Goal: Task Accomplishment & Management: Manage account settings

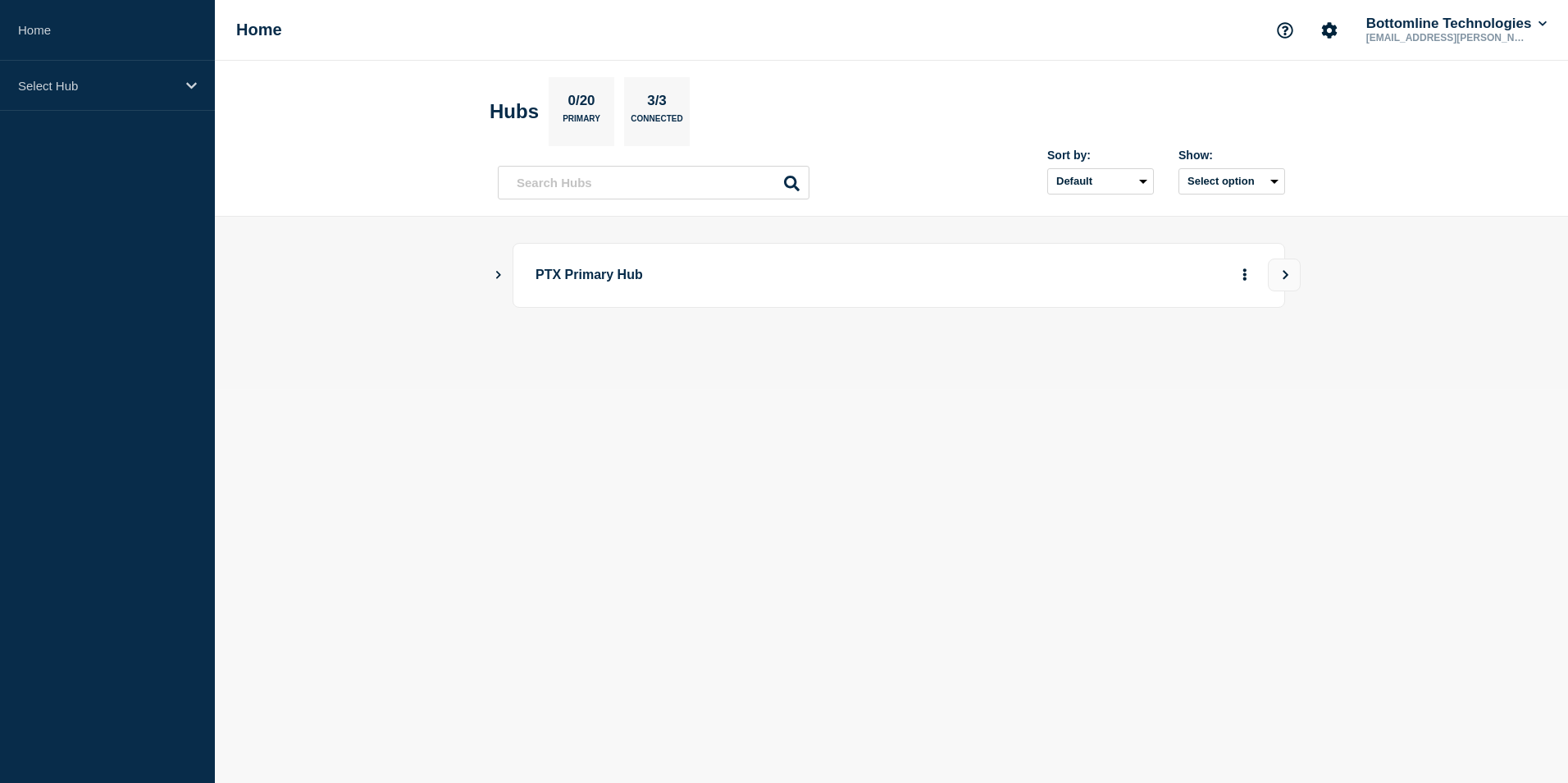
click at [566, 274] on p "PTX Primary Hub" at bounding box center [761, 275] width 453 height 31
click at [502, 274] on div "PTX Primary Hub" at bounding box center [891, 274] width 787 height 65
click at [501, 275] on icon "Show Connected Hubs" at bounding box center [498, 274] width 11 height 9
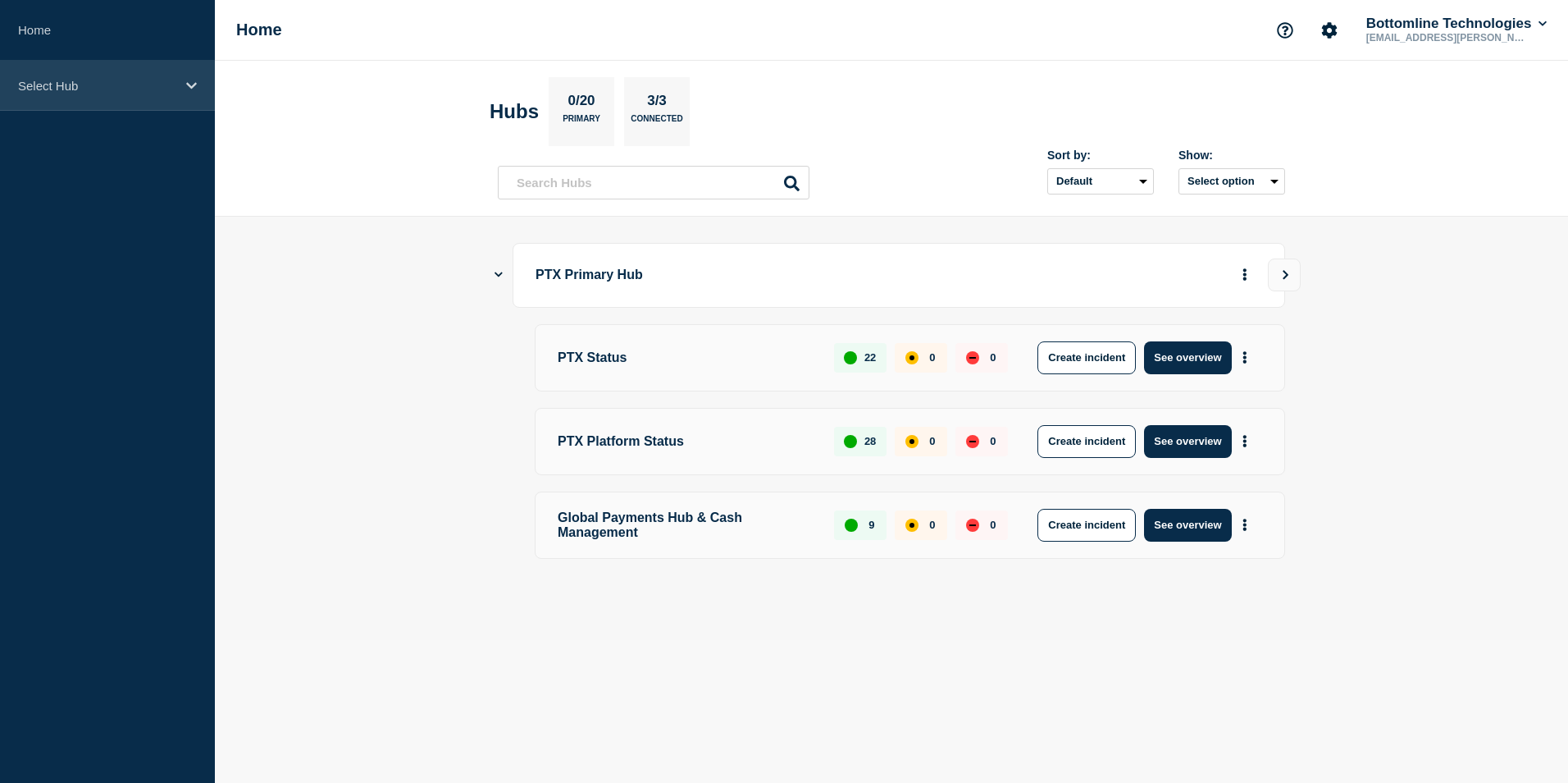
click at [181, 83] on div "Select Hub" at bounding box center [107, 86] width 215 height 50
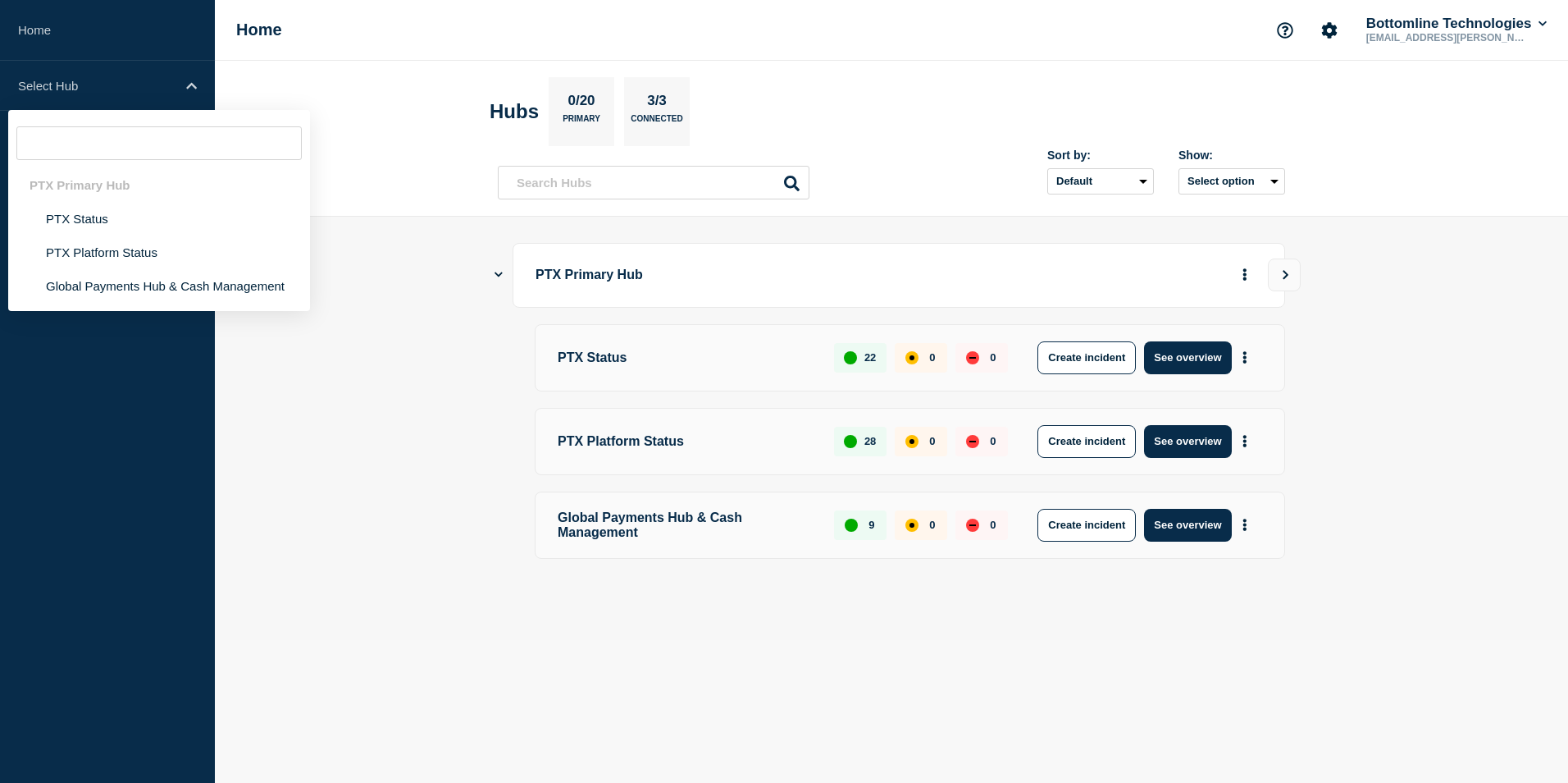
click at [427, 289] on main "PTX Primary Hub PTX Status 22 0 0 Create incident See overview PTX Platform Sta…" at bounding box center [891, 429] width 1353 height 424
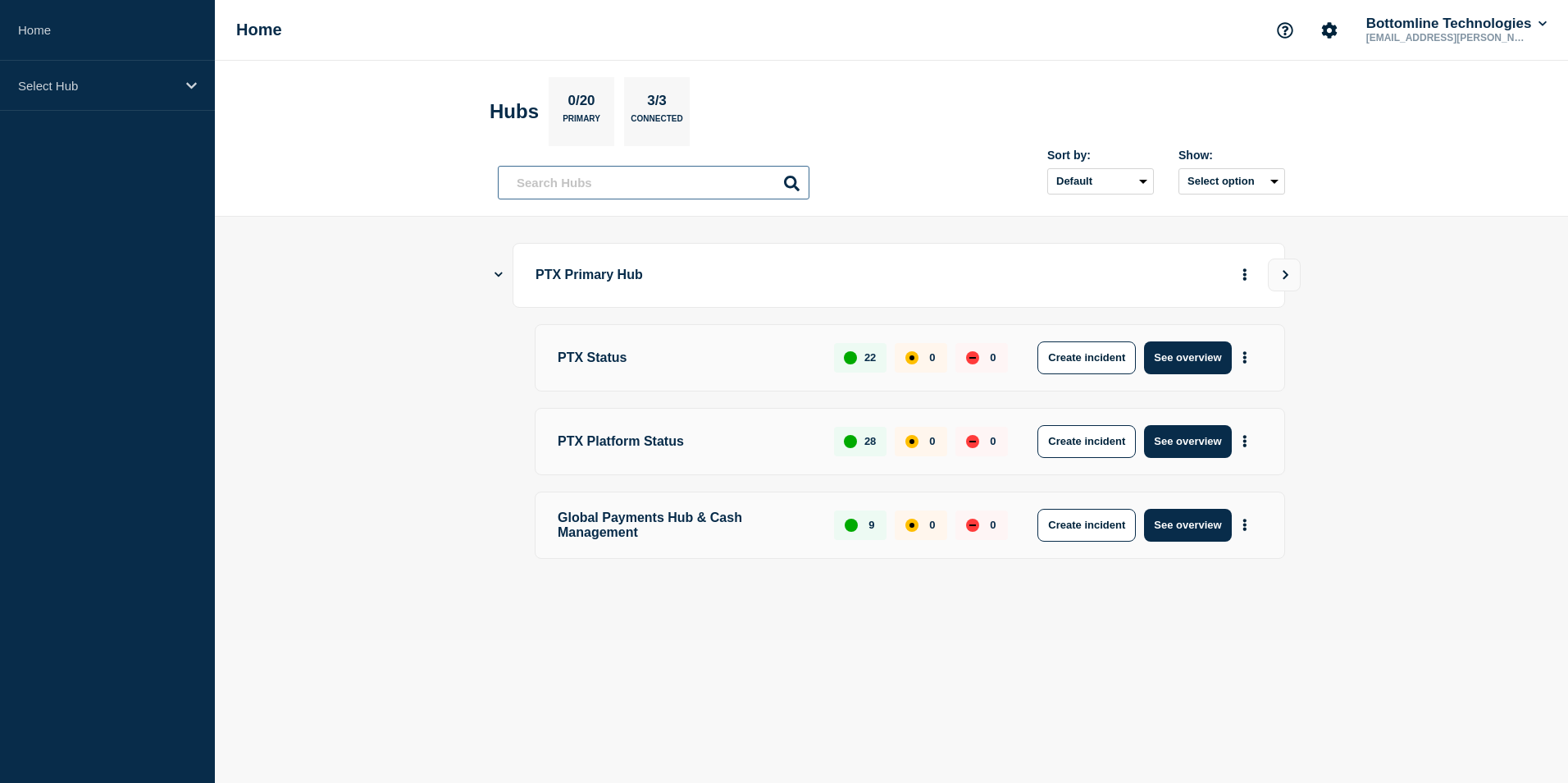
click at [564, 193] on input "text" at bounding box center [654, 182] width 312 height 34
click at [580, 181] on input "text" at bounding box center [654, 182] width 312 height 34
paste input "[EMAIL_ADDRESS][DOMAIN_NAME]"
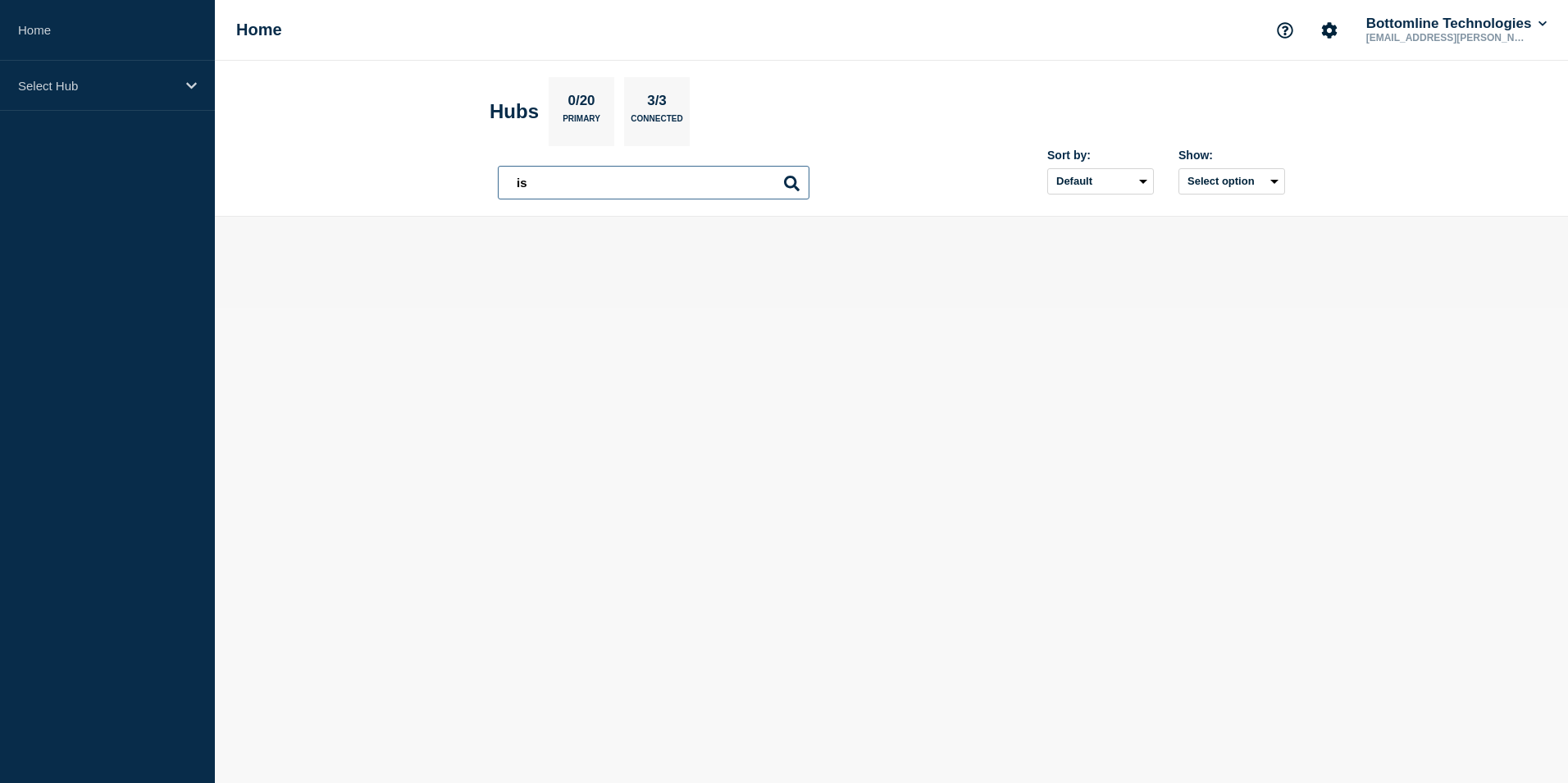
type input "i"
click at [364, 166] on header "Hubs 0/20 Primary 3/3 Connected Sort by: Default Last added Last updated Most a…" at bounding box center [891, 139] width 1353 height 156
click at [503, 278] on icon "Show Connected Hubs" at bounding box center [498, 274] width 11 height 9
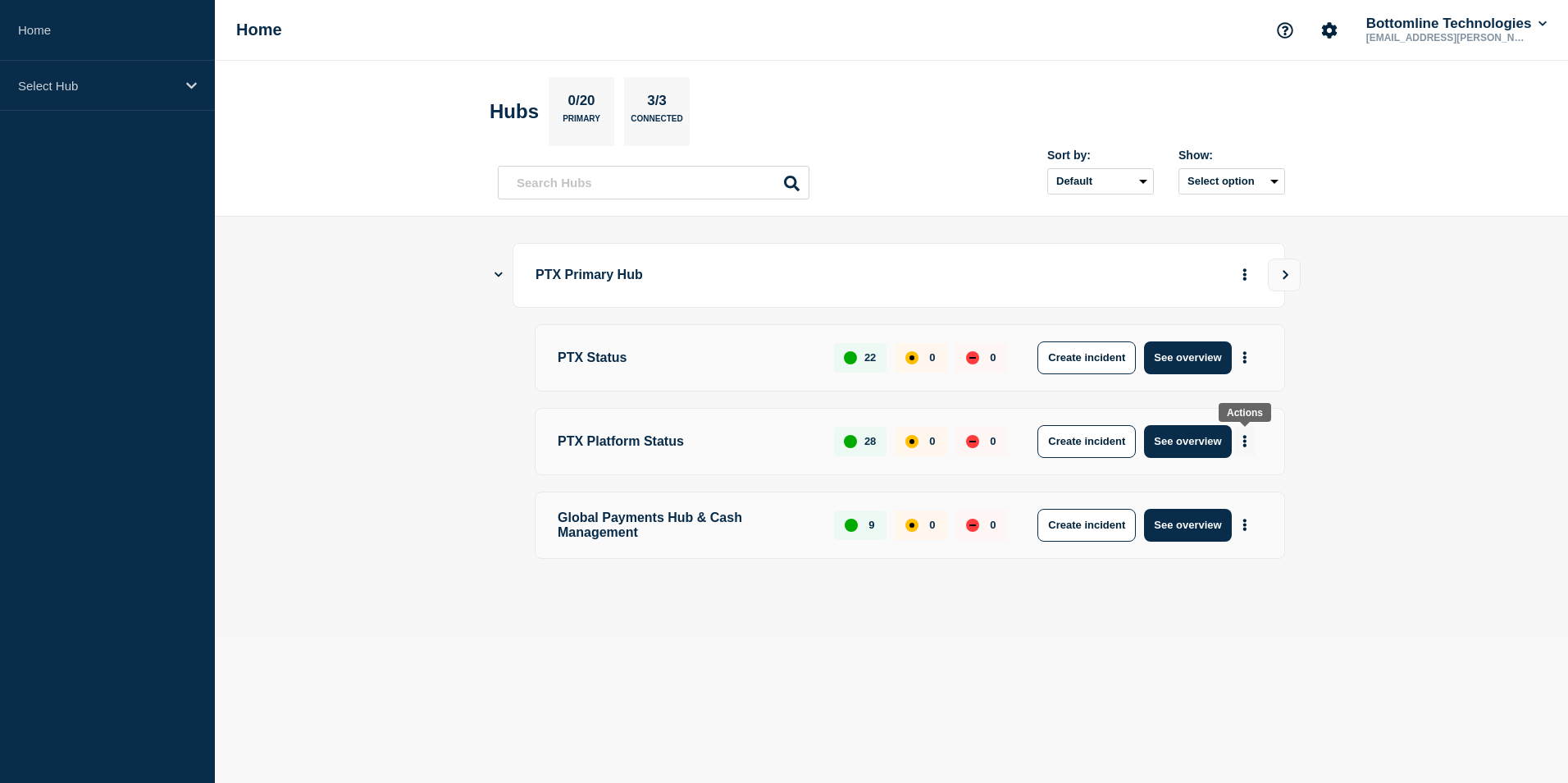
click at [1250, 446] on button "More actions" at bounding box center [1245, 441] width 21 height 31
click at [324, 446] on main "PTX Primary Hub PTX Status 22 0 0 Create incident See overview PTX Platform Sta…" at bounding box center [891, 429] width 1353 height 424
click at [173, 88] on p "Select Hub" at bounding box center [97, 86] width 158 height 13
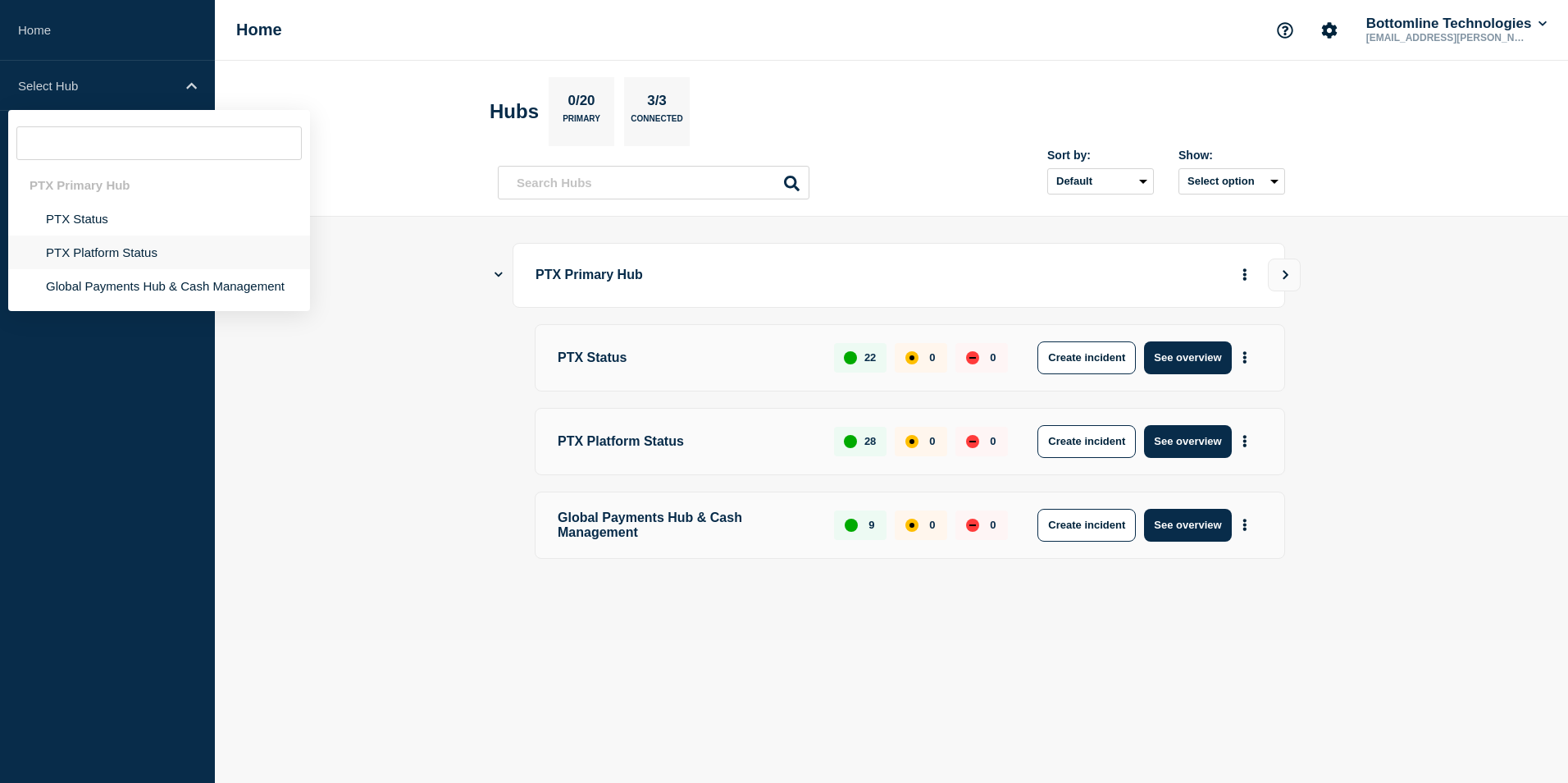
click at [88, 247] on li "PTX Platform Status" at bounding box center [160, 252] width 302 height 34
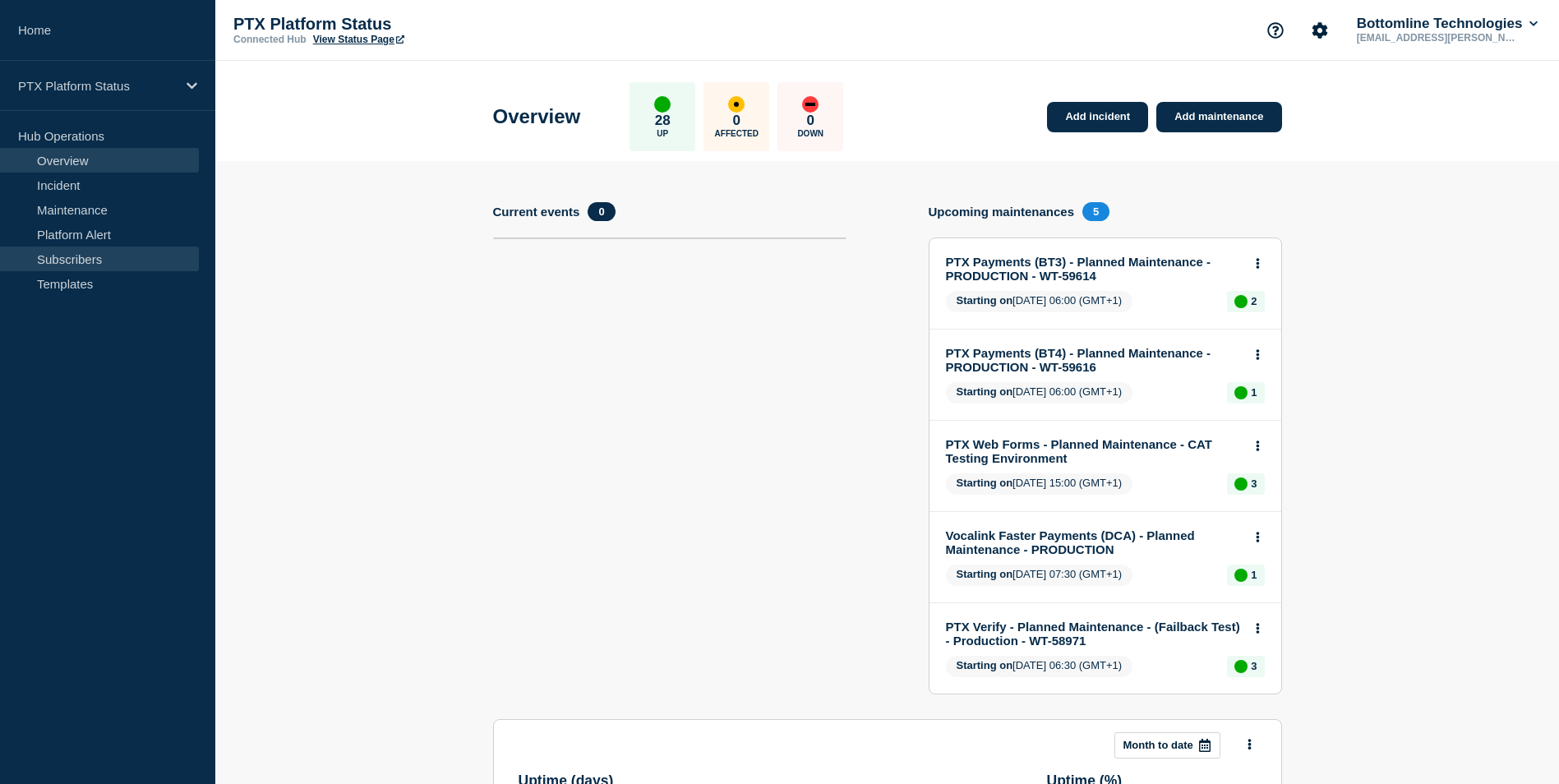
click at [72, 258] on link "Subscribers" at bounding box center [99, 259] width 199 height 25
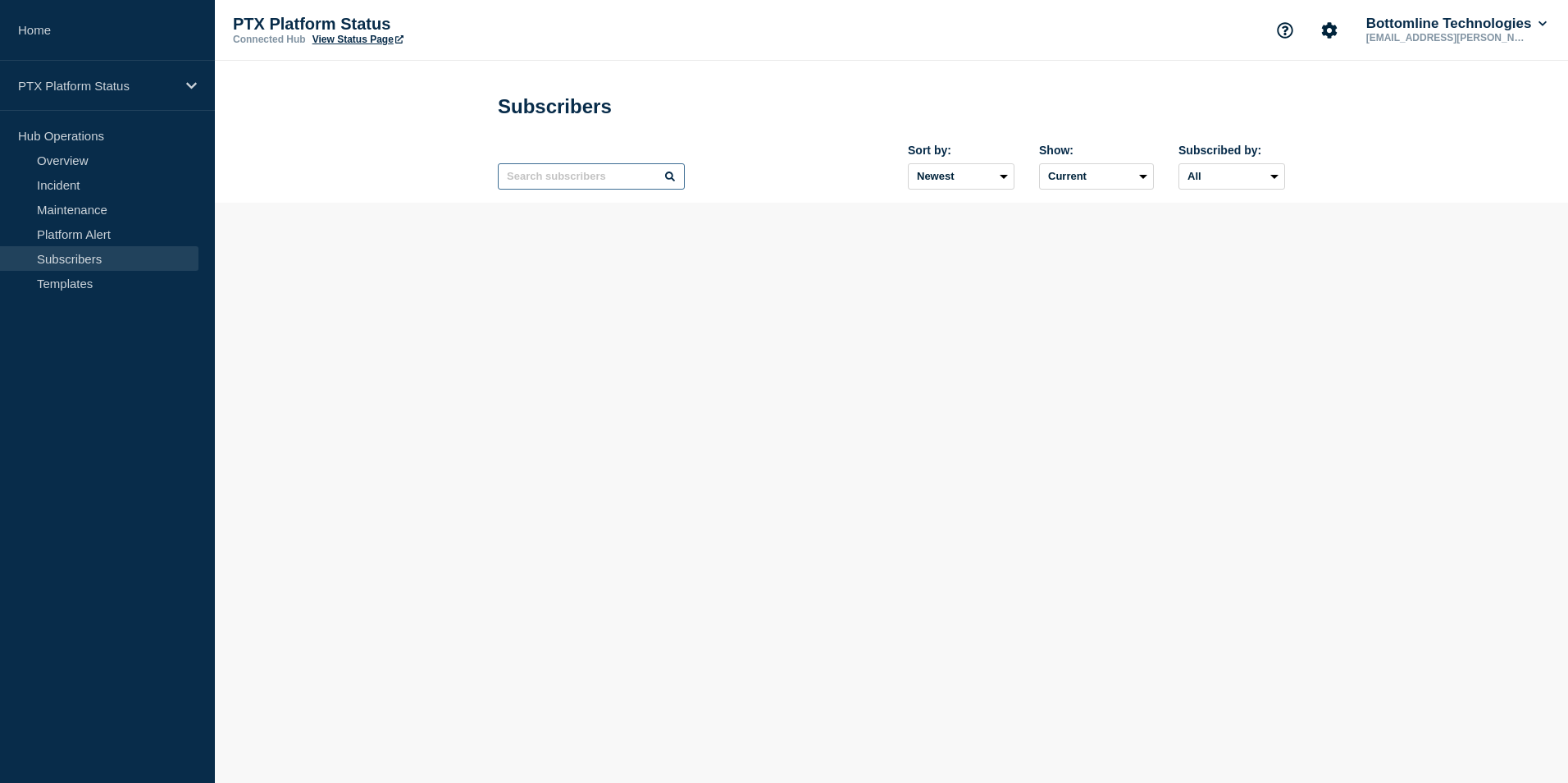
click at [538, 179] on input "text" at bounding box center [591, 176] width 187 height 26
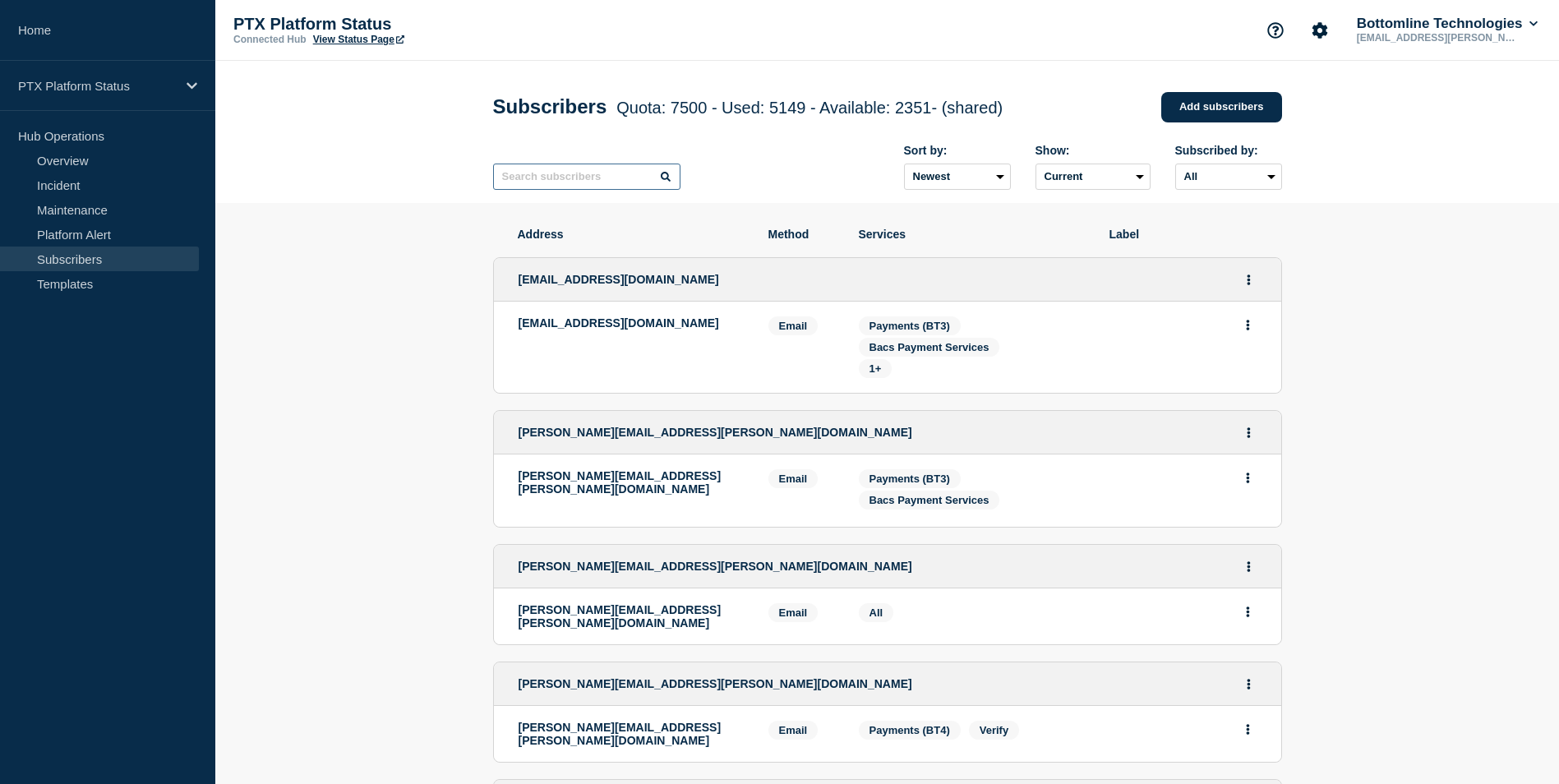
paste input "[EMAIL_ADDRESS][DOMAIN_NAME]"
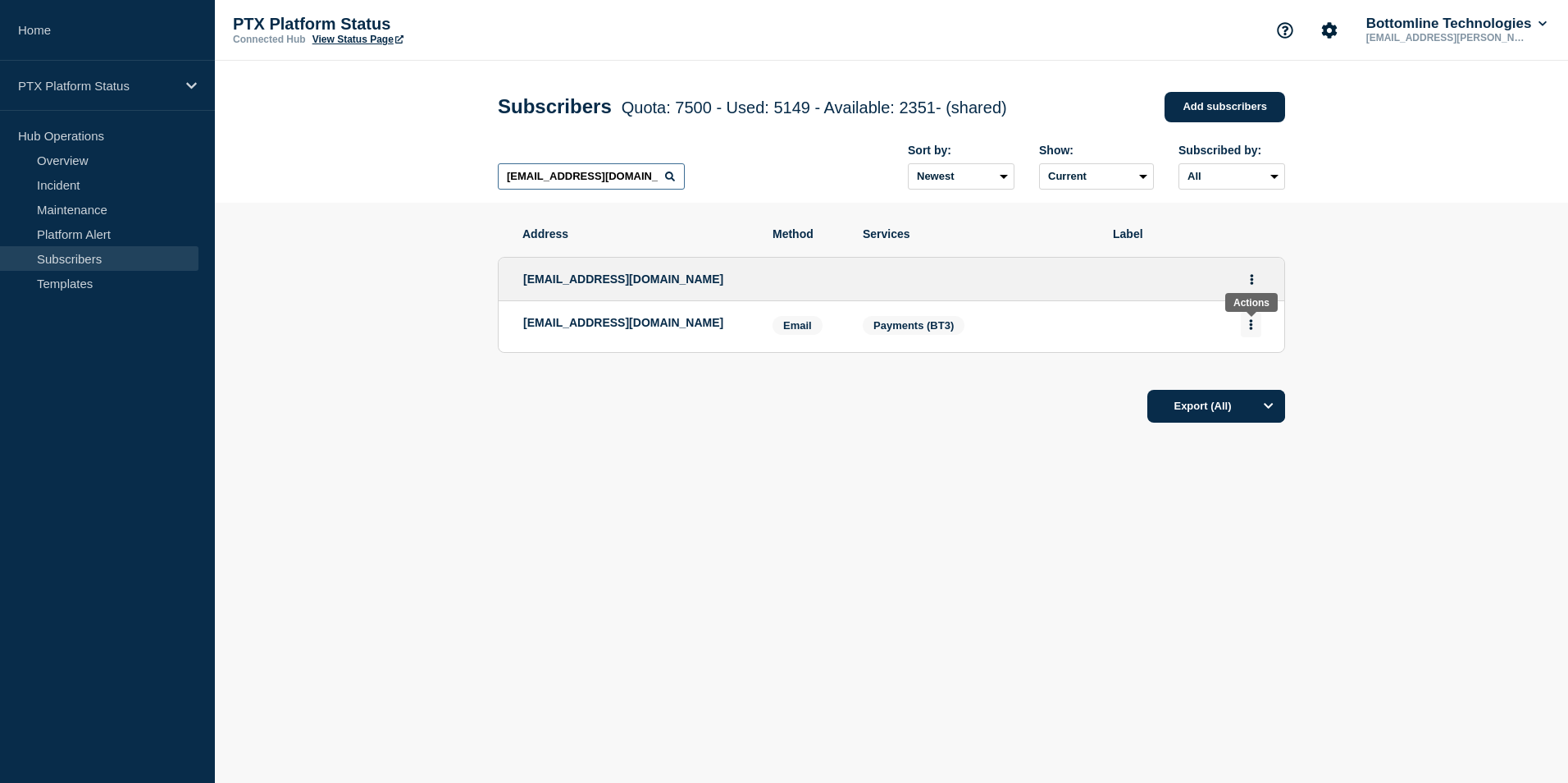
type input "[EMAIL_ADDRESS][DOMAIN_NAME]"
click at [1245, 330] on button "Actions" at bounding box center [1250, 325] width 20 height 25
click at [1158, 337] on div at bounding box center [1185, 326] width 147 height 21
click at [602, 320] on p "[EMAIL_ADDRESS][DOMAIN_NAME]" at bounding box center [635, 323] width 224 height 13
click at [1252, 285] on icon "Actions" at bounding box center [1252, 279] width 4 height 11
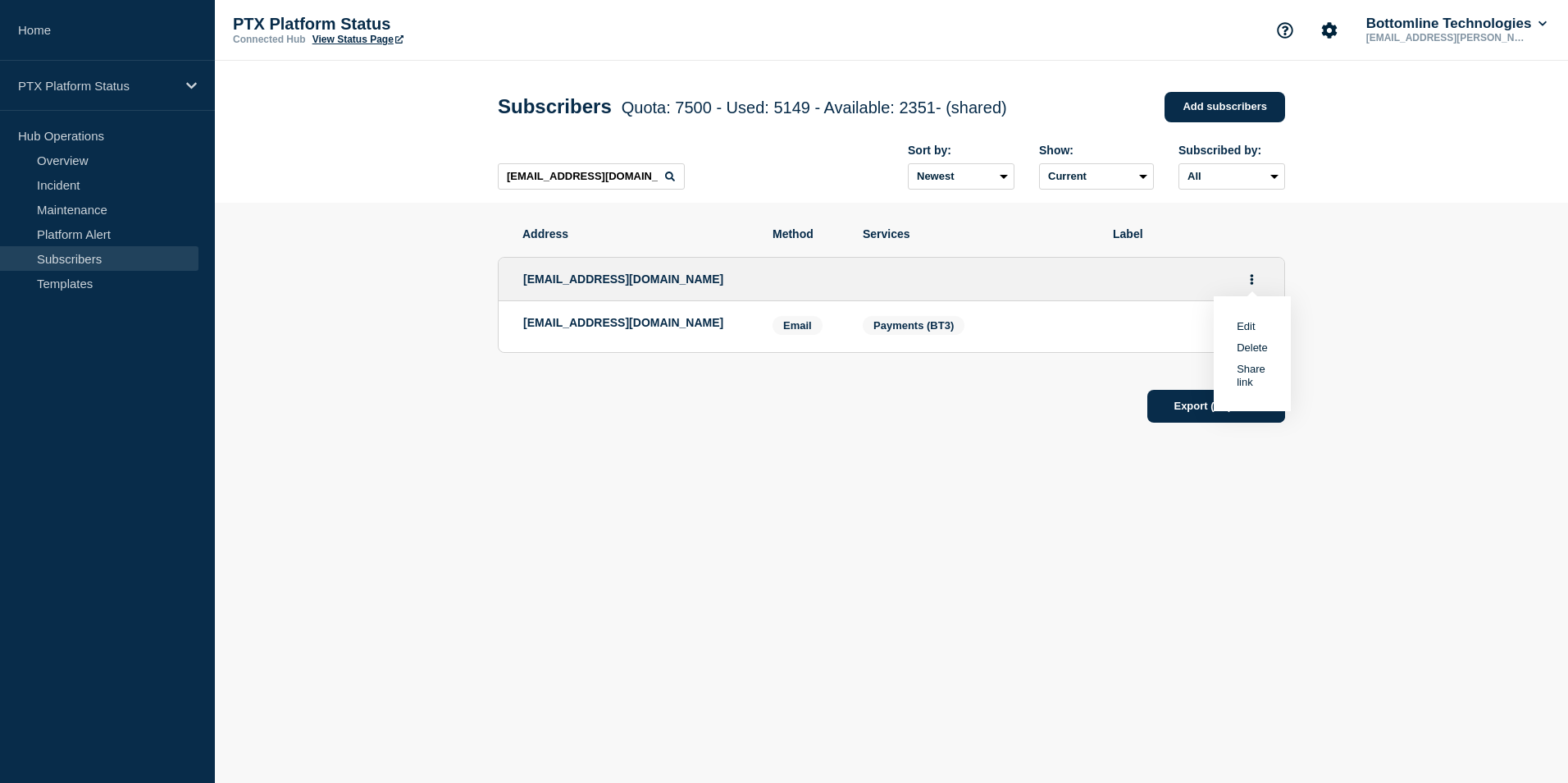
click at [1249, 330] on link "Edit" at bounding box center [1246, 326] width 18 height 13
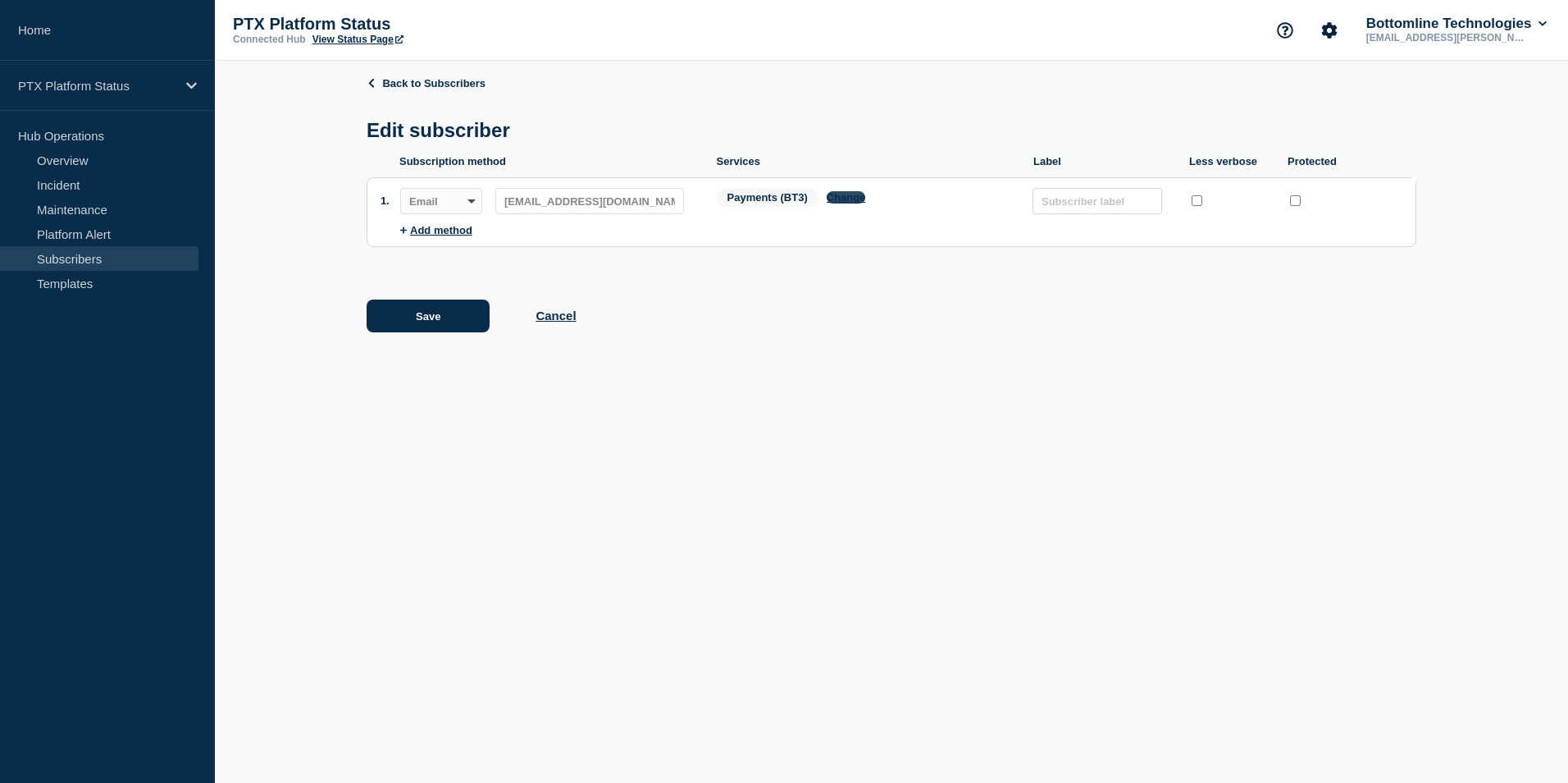
click at [857, 202] on button "Change" at bounding box center [846, 197] width 39 height 13
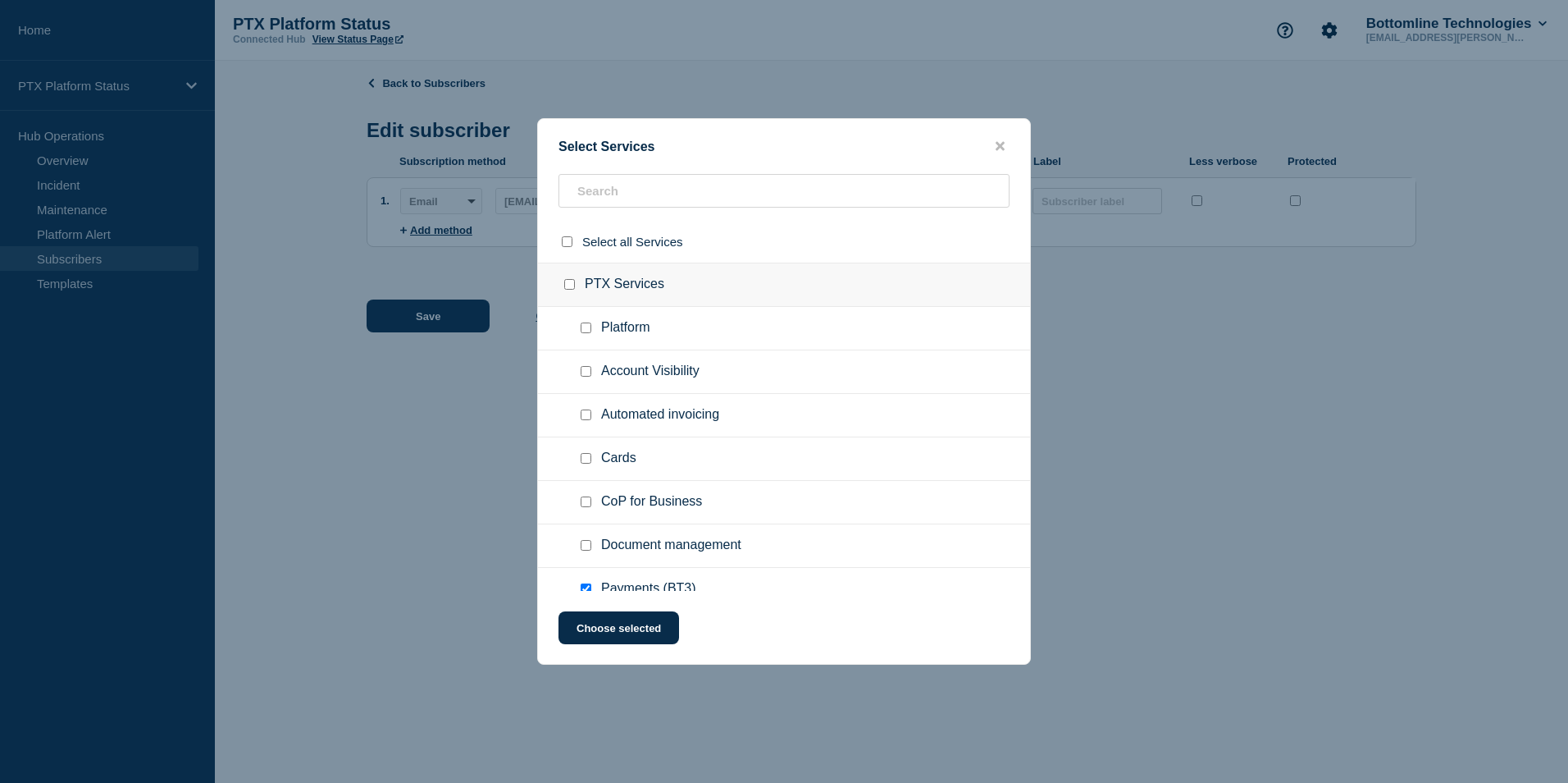
scroll to position [82, 0]
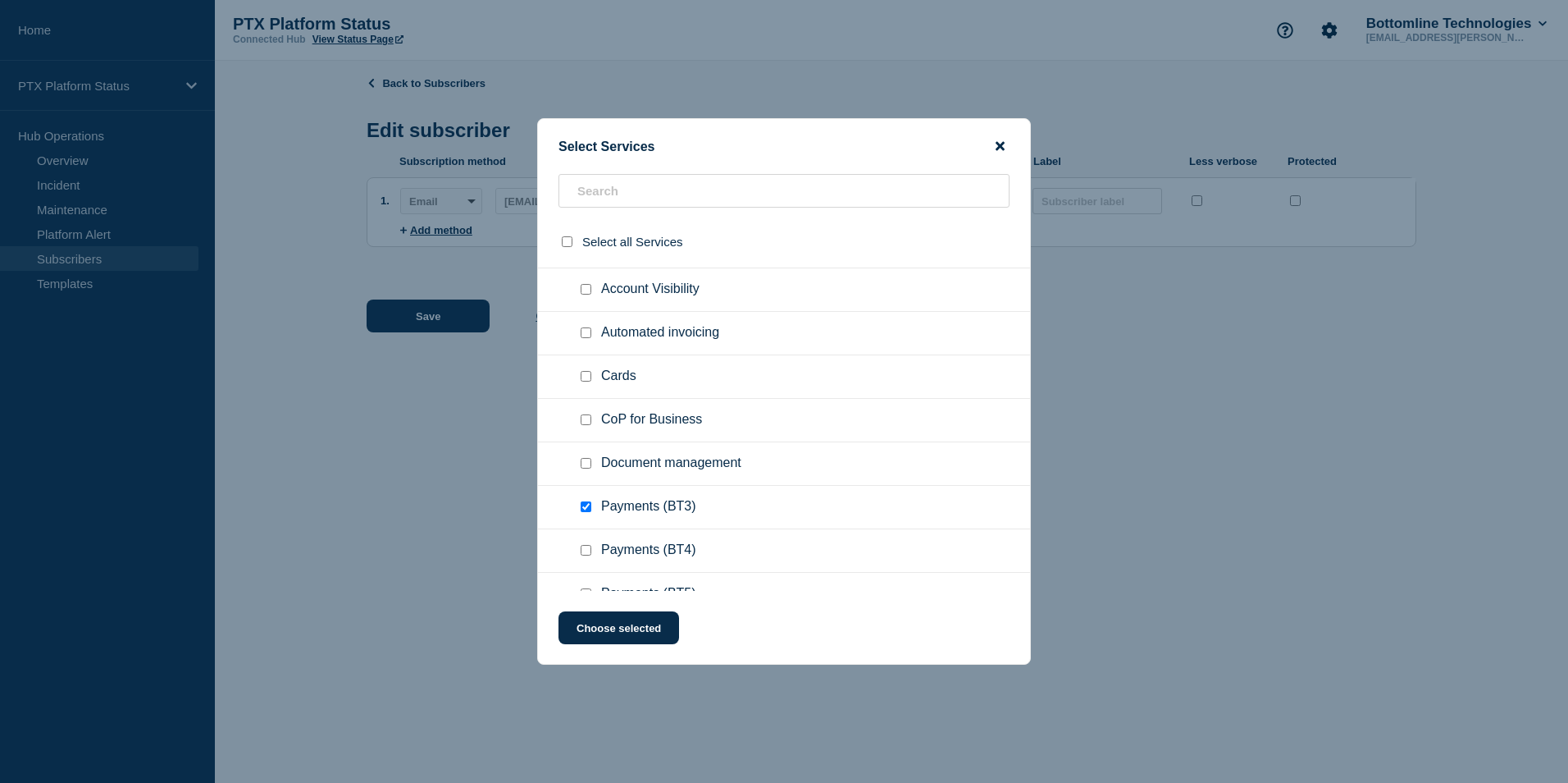
click at [999, 146] on icon "close button" at bounding box center [999, 145] width 9 height 9
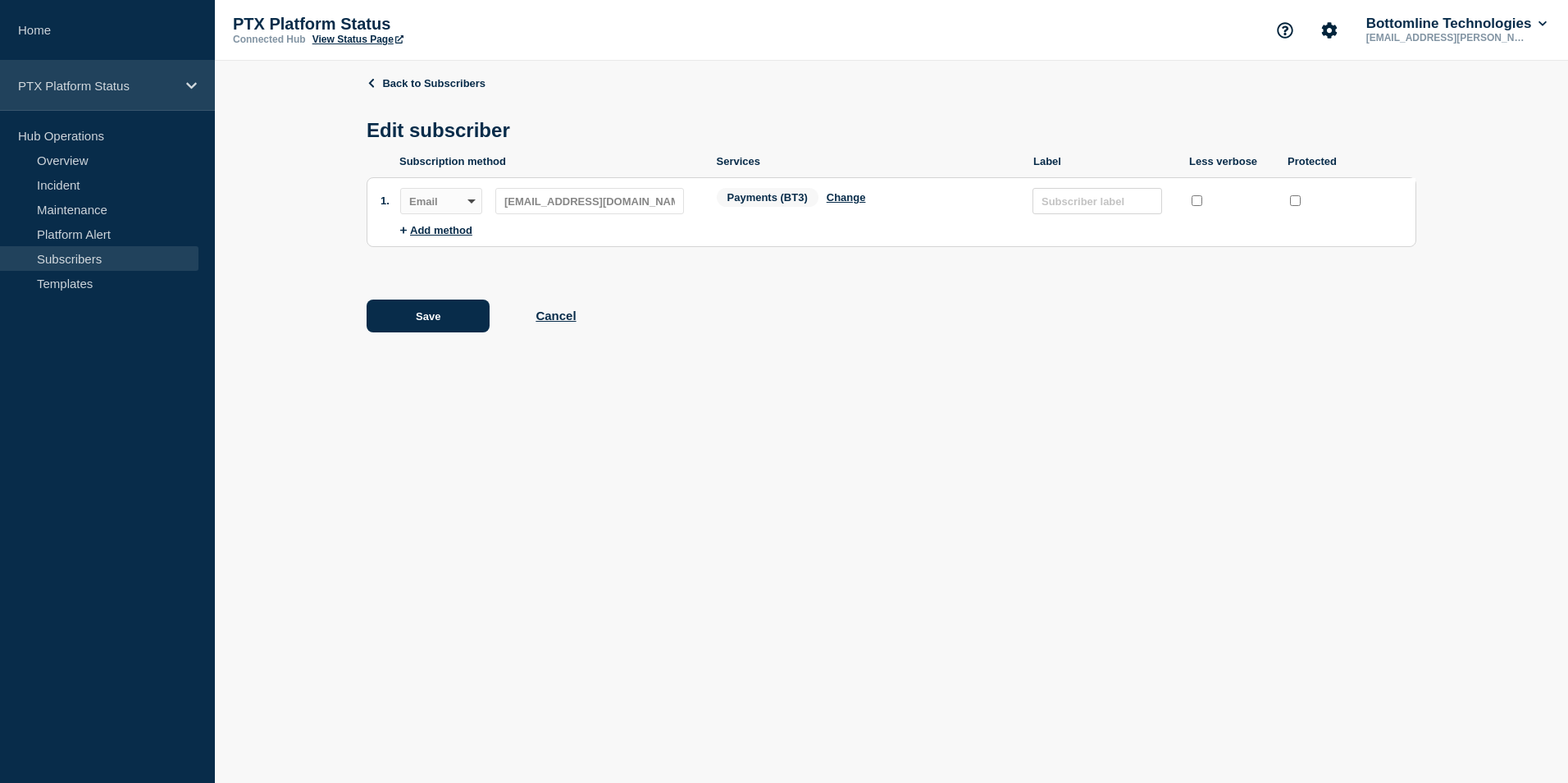
click at [188, 90] on icon at bounding box center [191, 86] width 11 height 13
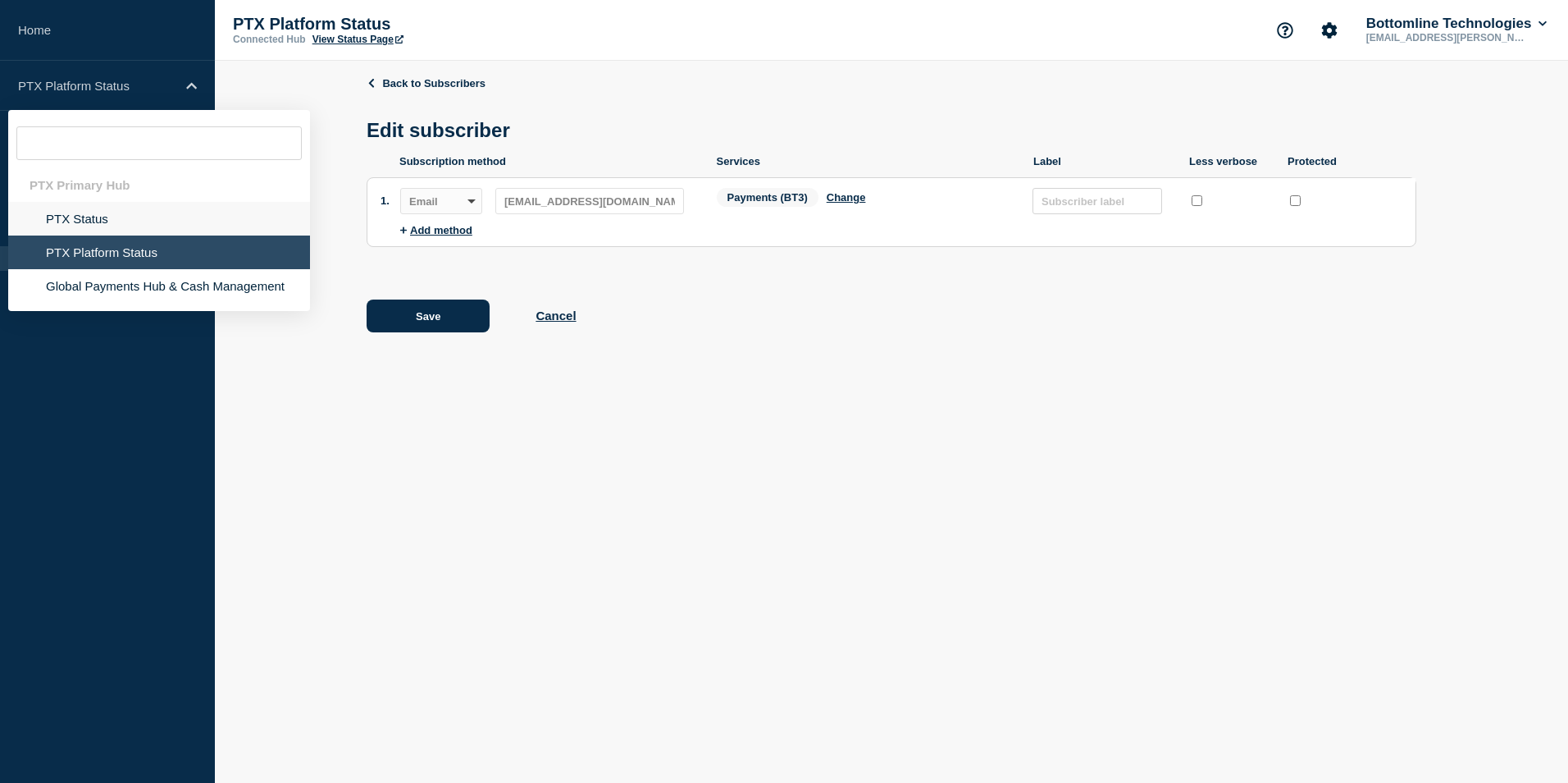
click at [116, 220] on li "PTX Status" at bounding box center [160, 219] width 302 height 34
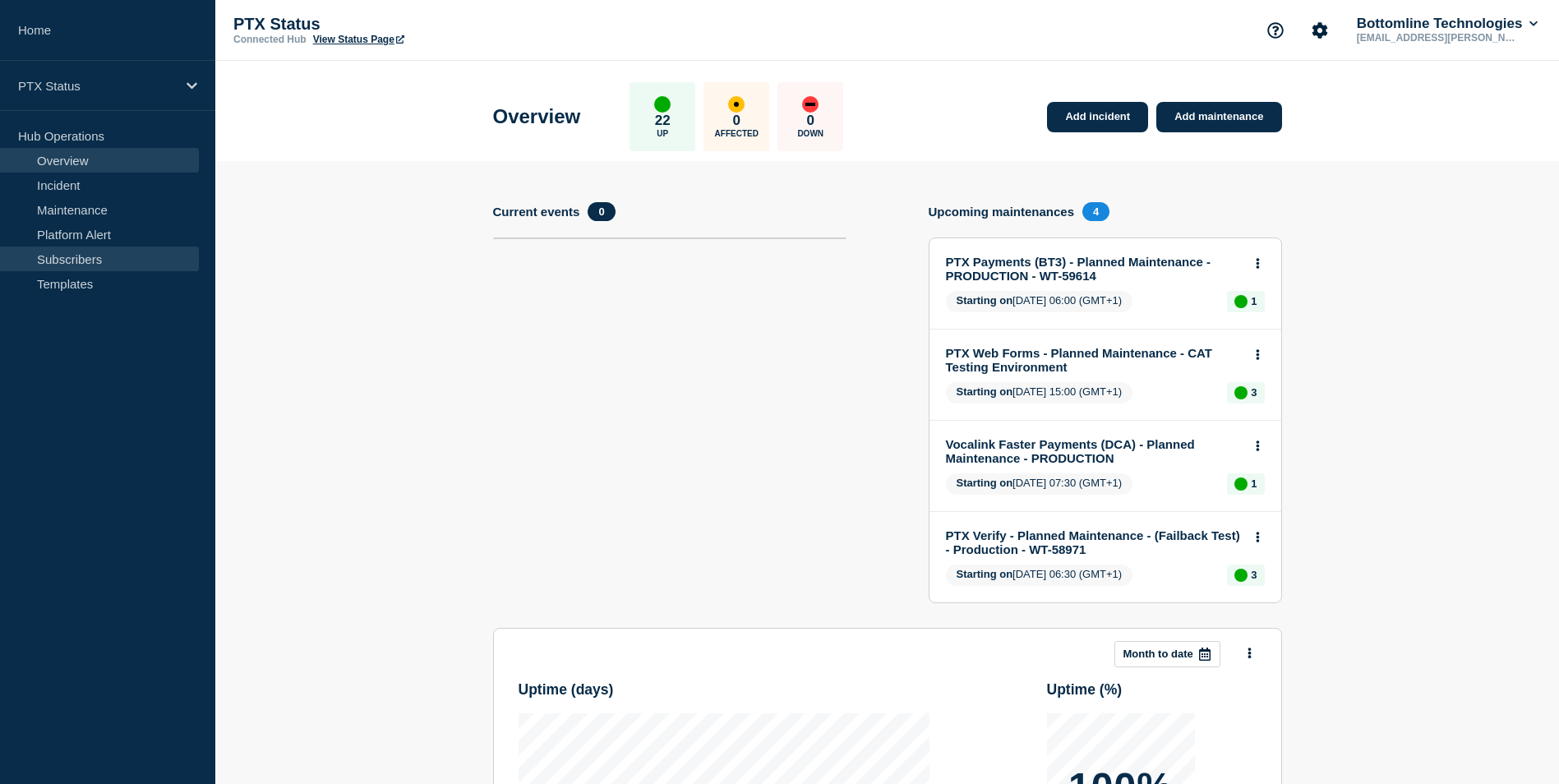
click at [114, 257] on link "Subscribers" at bounding box center [99, 259] width 199 height 25
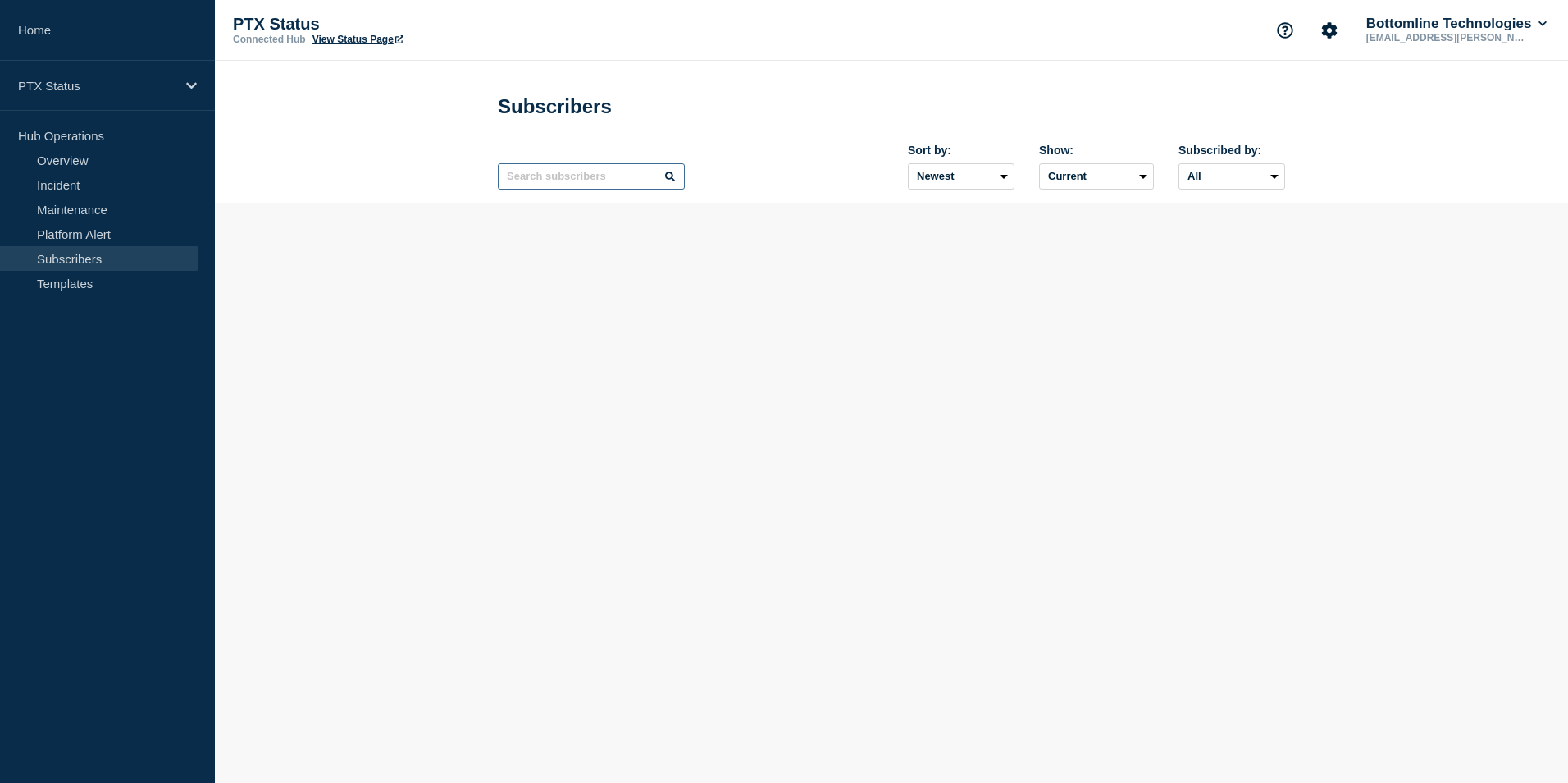
click at [537, 174] on input "text" at bounding box center [591, 176] width 187 height 26
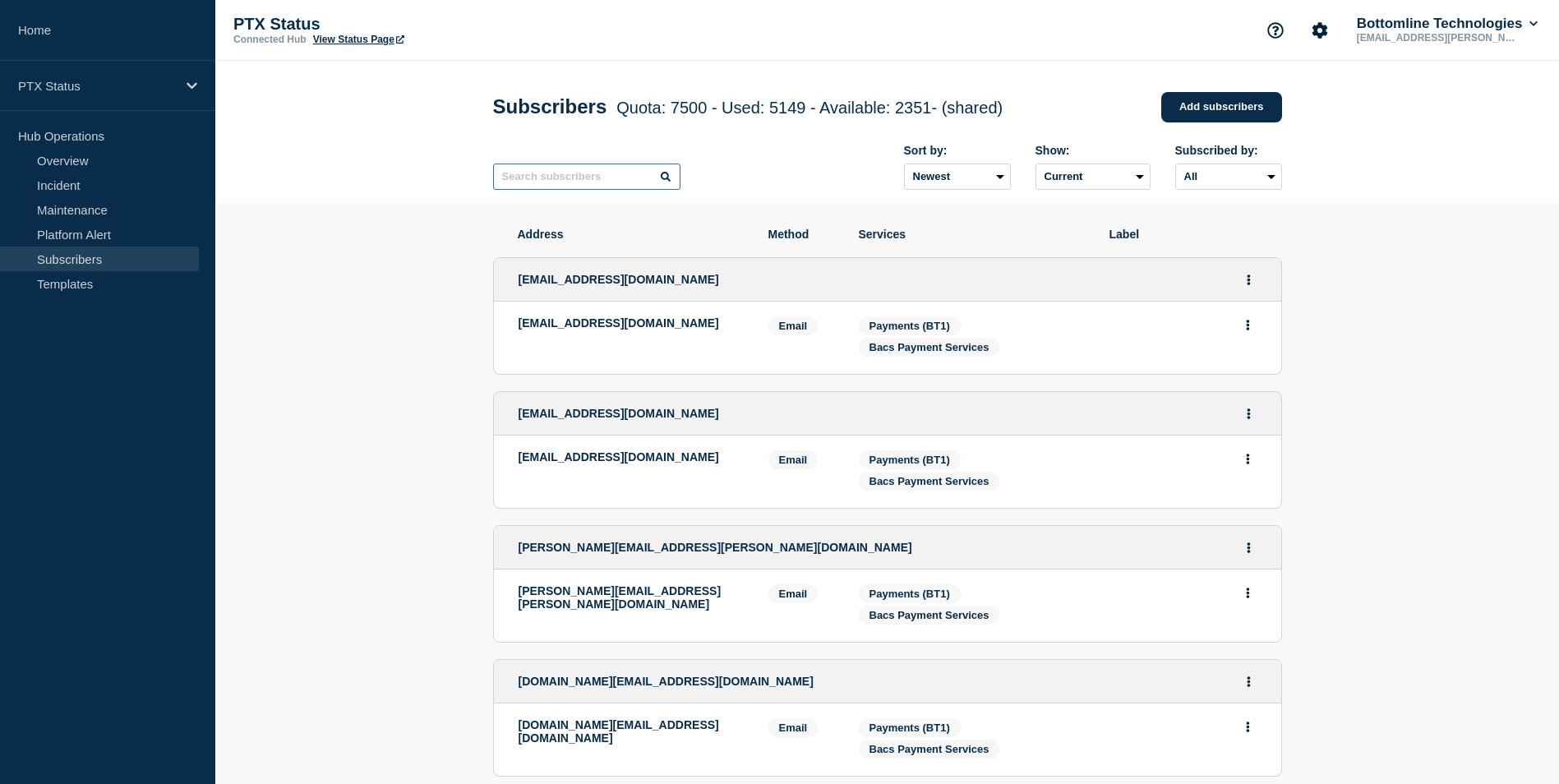
click at [611, 175] on input "text" at bounding box center [587, 176] width 187 height 26
paste input "[EMAIL_ADDRESS][DOMAIN_NAME]"
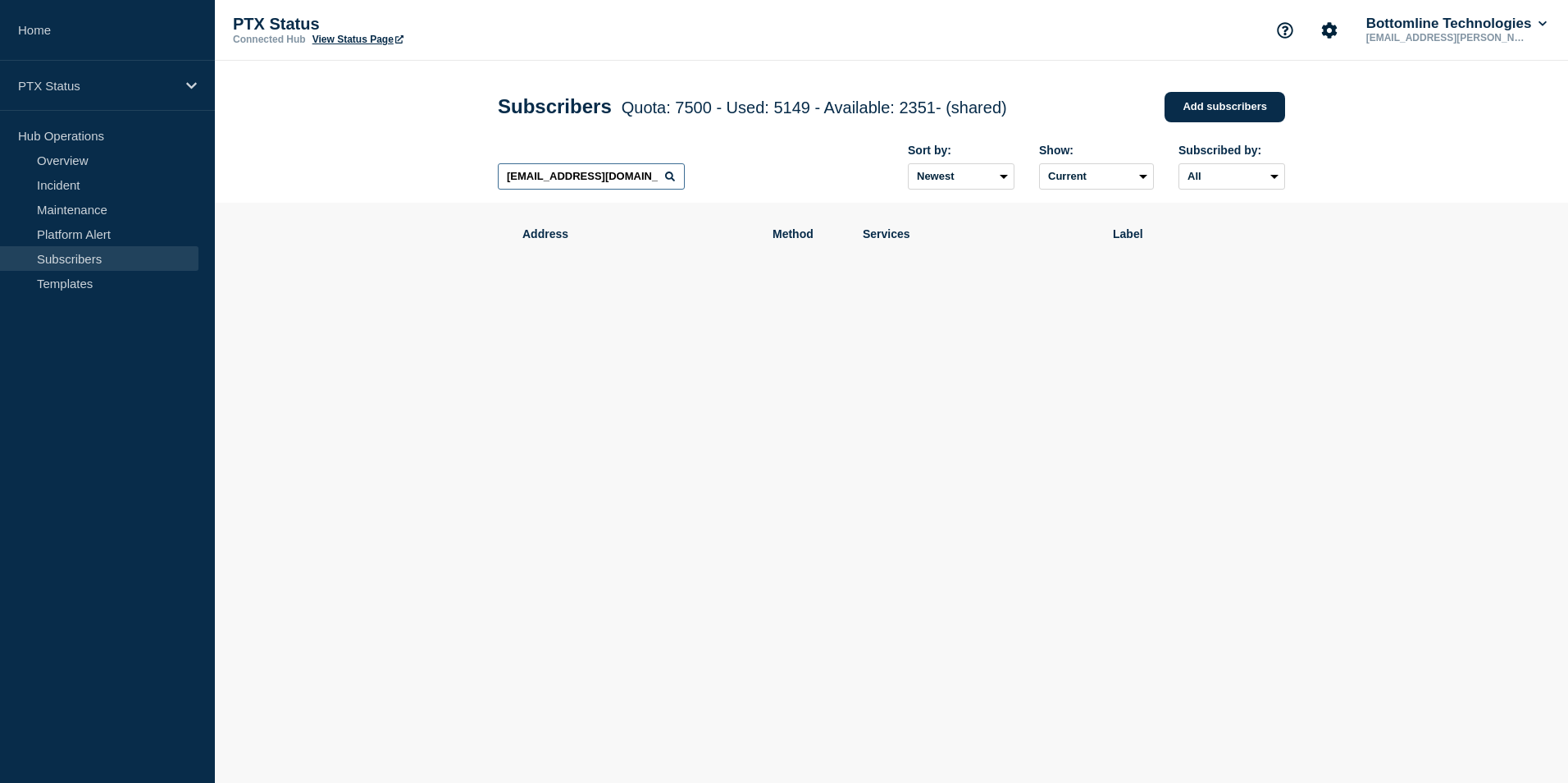
type input "[EMAIL_ADDRESS][DOMAIN_NAME]"
